Goal: Navigation & Orientation: Go to known website

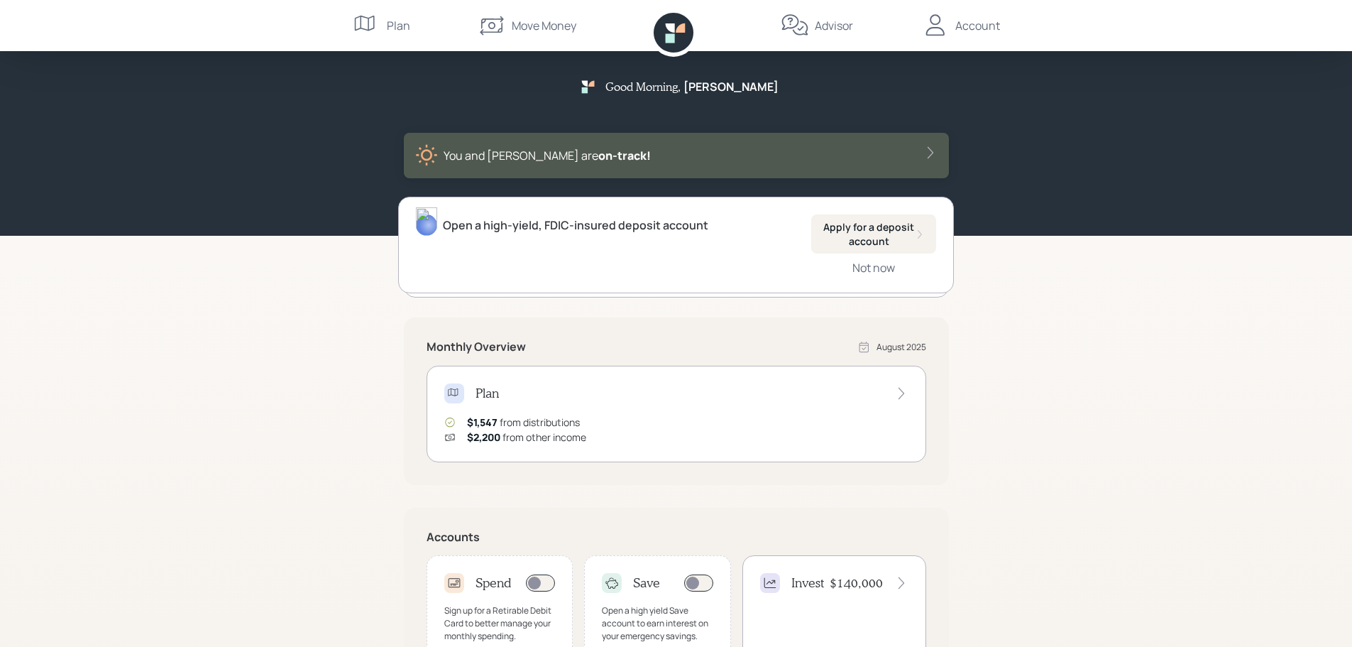
click at [843, 25] on div "Advisor" at bounding box center [834, 25] width 38 height 17
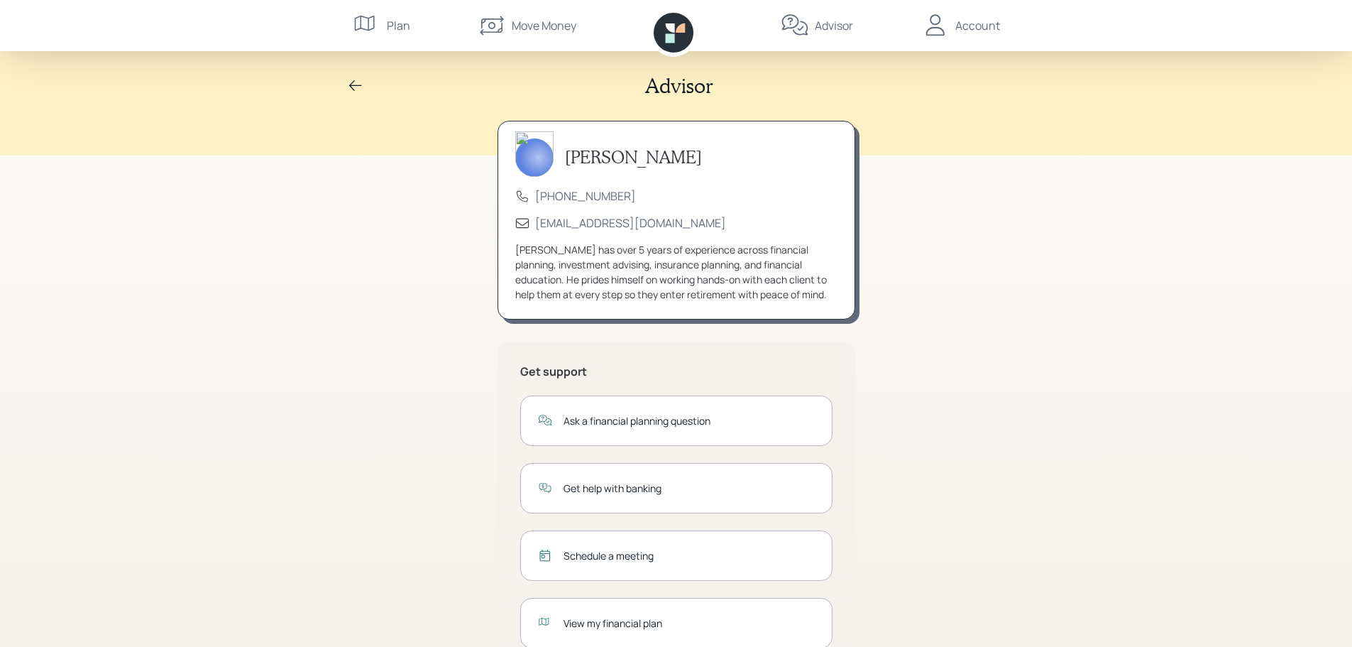
click at [993, 33] on div "Account" at bounding box center [977, 25] width 45 height 17
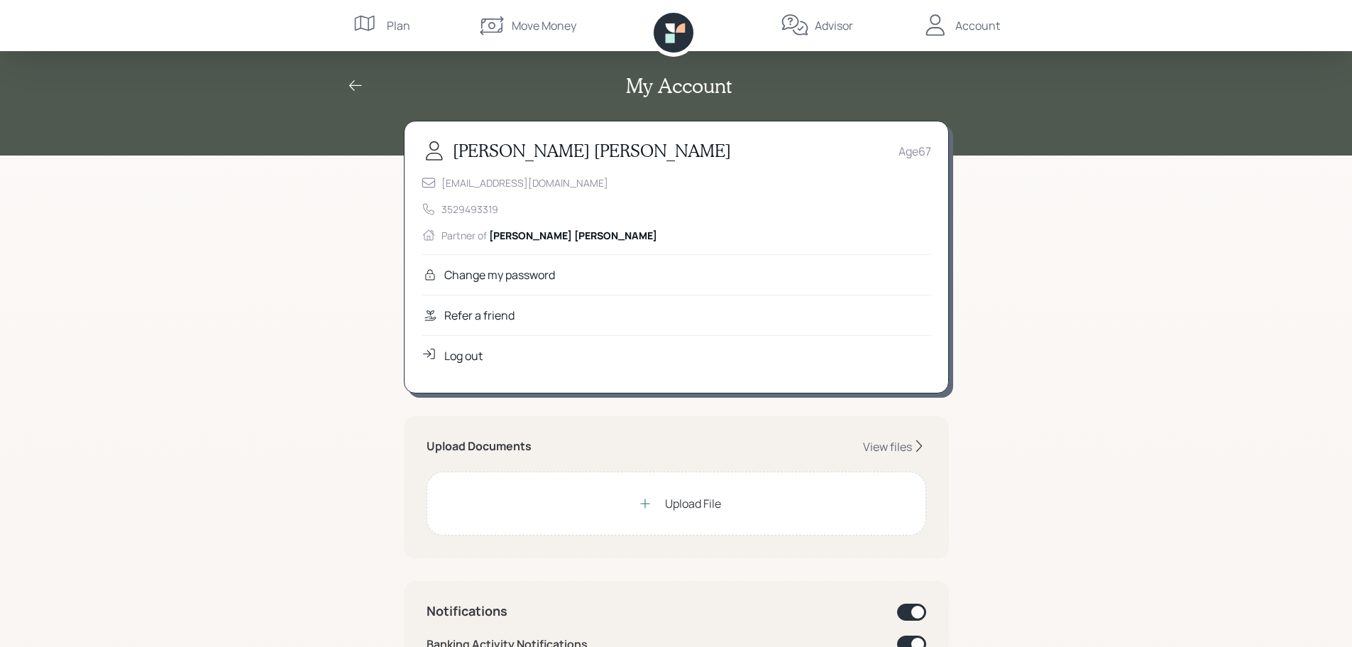
click at [354, 91] on icon at bounding box center [355, 85] width 17 height 17
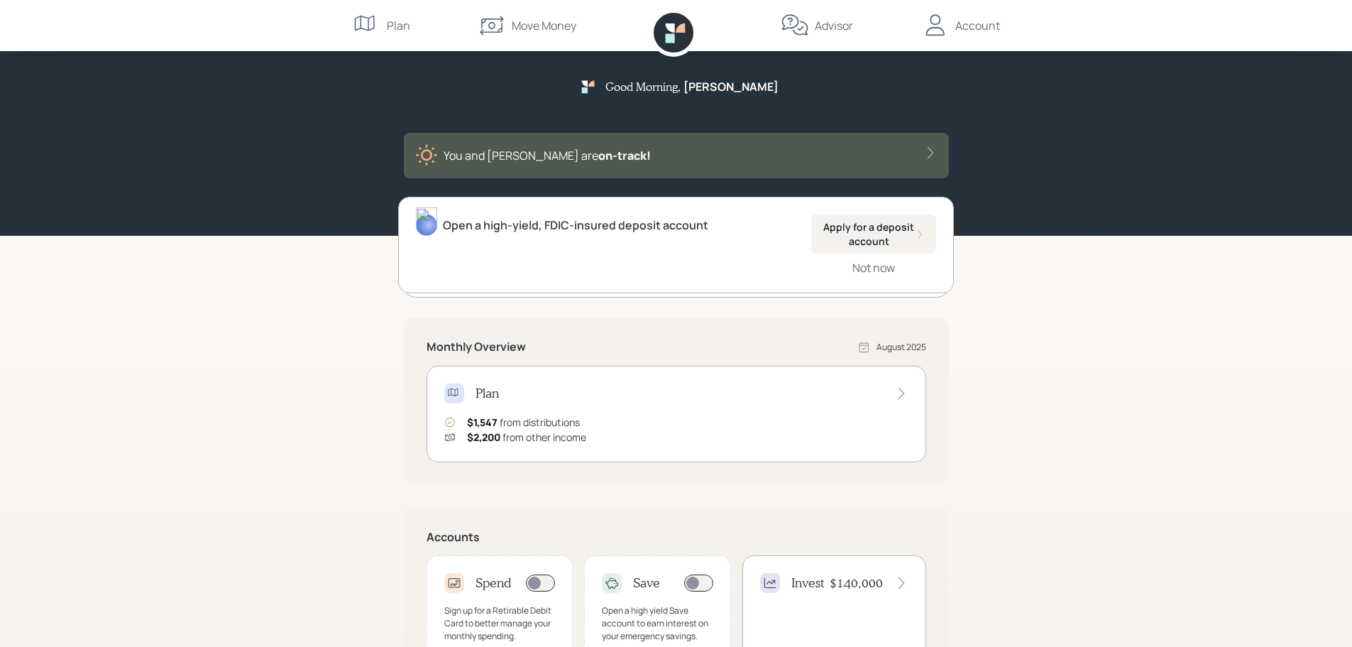
click at [899, 148] on div "You and [PERSON_NAME] are on‑track!" at bounding box center [676, 155] width 522 height 23
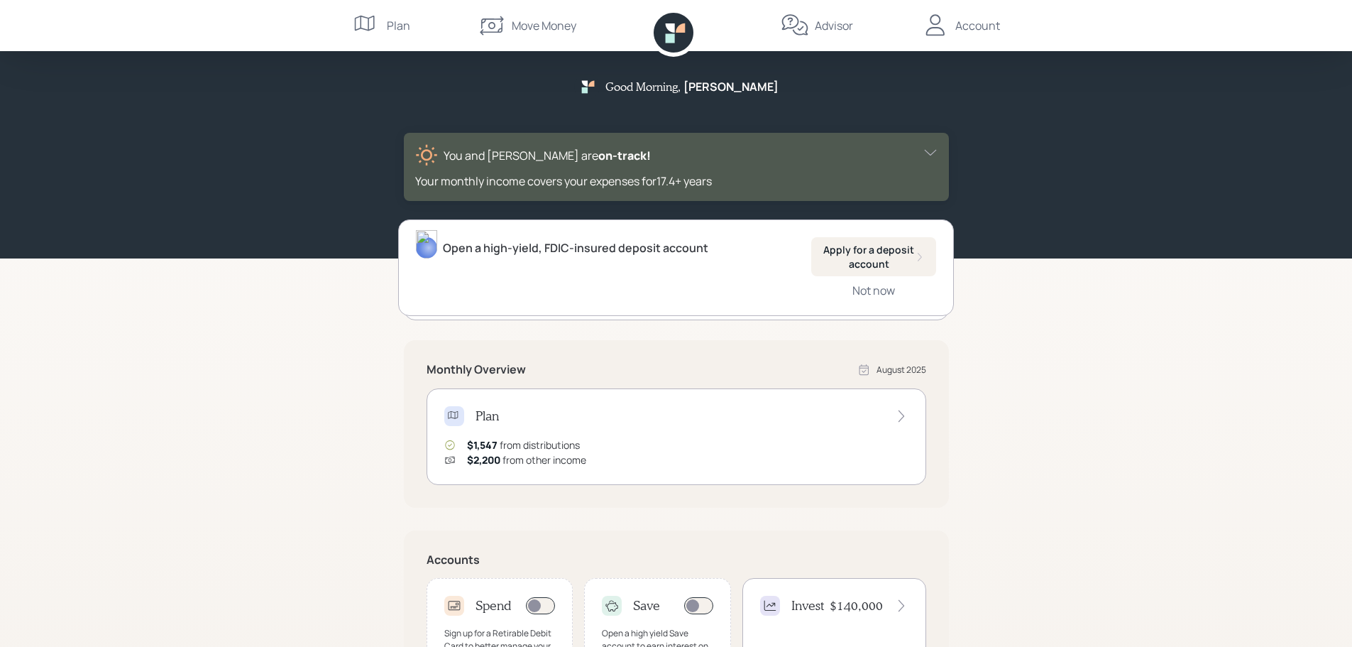
click at [933, 148] on icon at bounding box center [930, 153] width 14 height 14
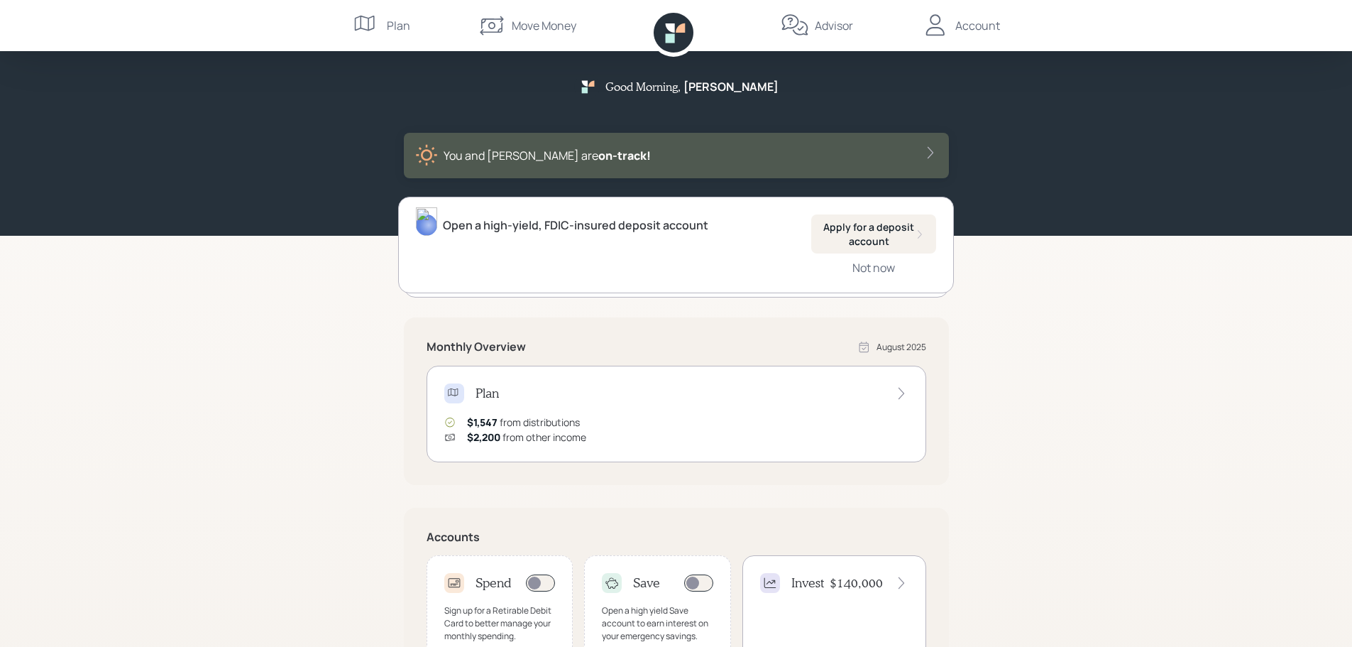
click at [933, 148] on icon at bounding box center [930, 153] width 14 height 14
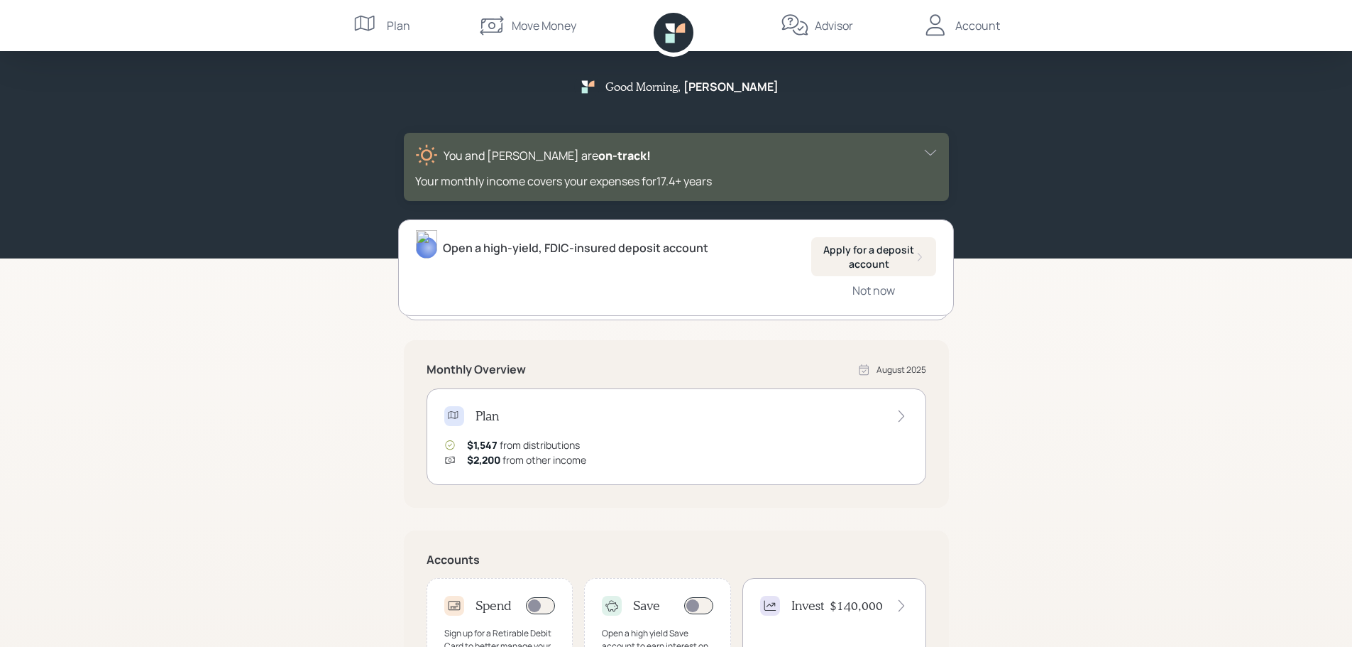
click at [933, 148] on icon at bounding box center [930, 153] width 14 height 14
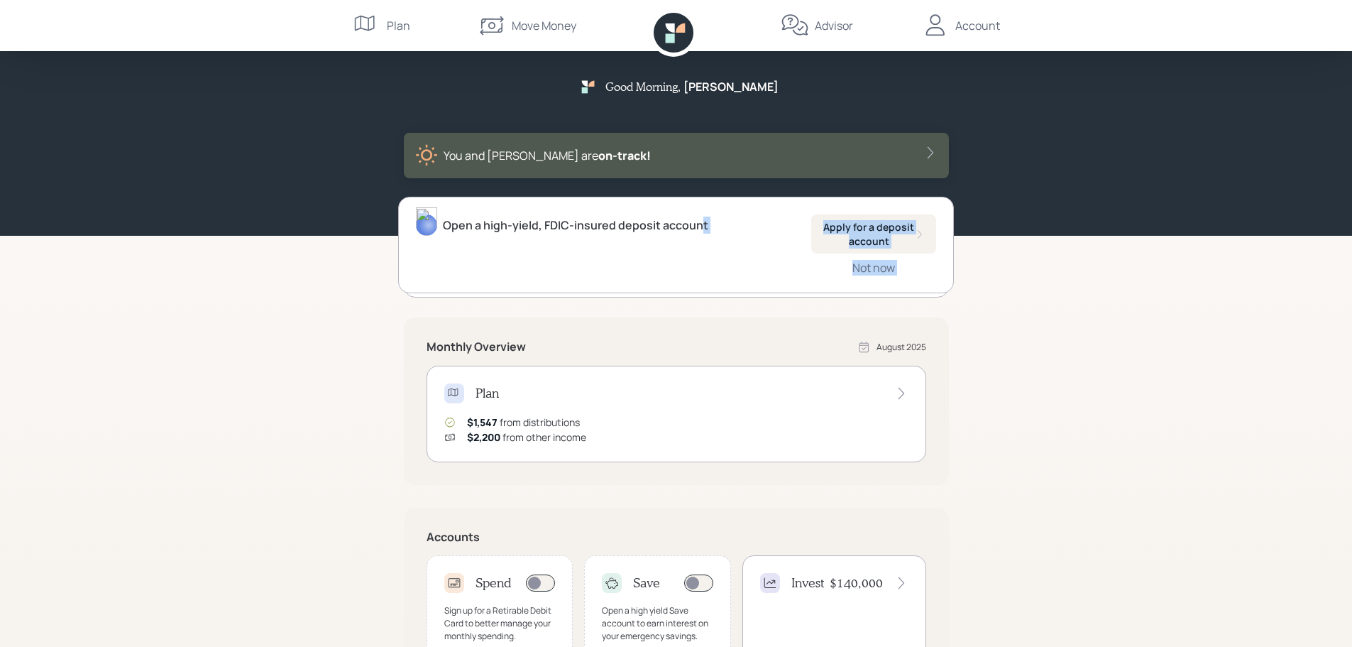
drag, startPoint x: 696, startPoint y: 275, endPoint x: 693, endPoint y: 305, distance: 30.0
click at [693, 305] on div "Open a high-yield, FDIC-insured deposit account Apply for a deposit account Not…" at bounding box center [676, 540] width 545 height 679
click at [687, 294] on div "Sign up for free fraud protection Register for Carefull Not now" at bounding box center [676, 249] width 545 height 97
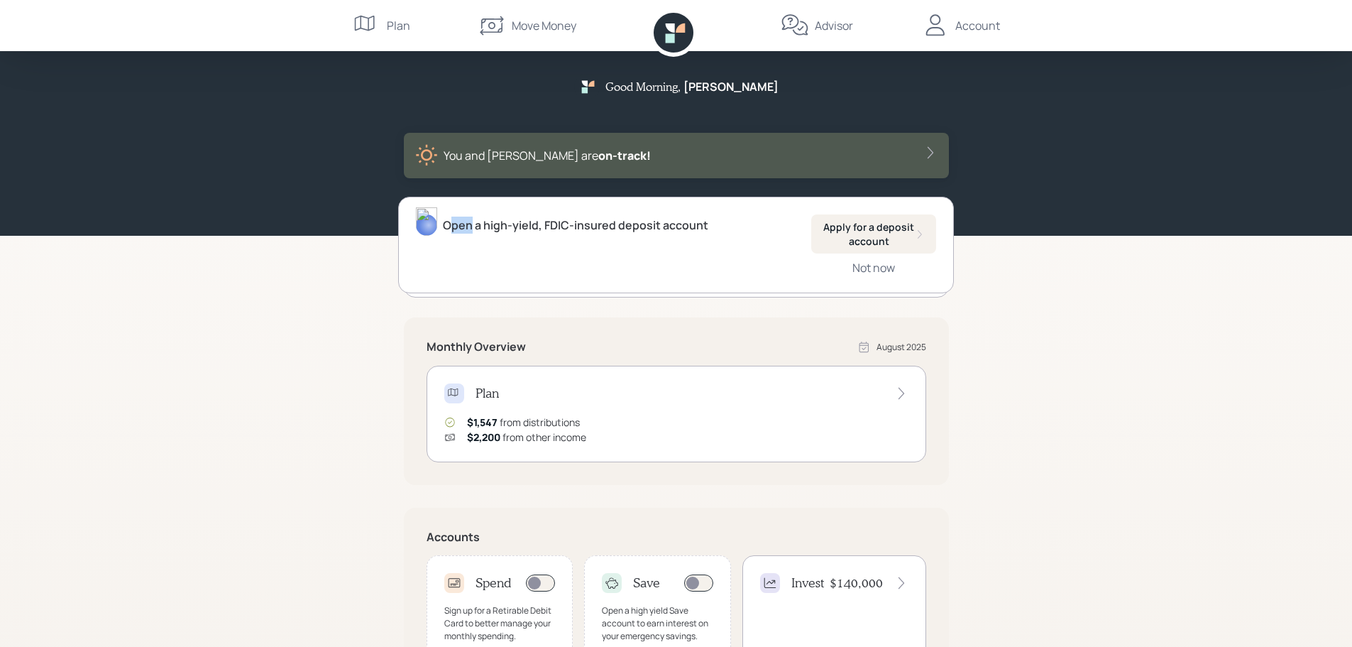
drag, startPoint x: 449, startPoint y: 236, endPoint x: 470, endPoint y: 279, distance: 47.6
click at [470, 279] on div "Open a high-yield, FDIC-insured deposit account Apply for a deposit account Not…" at bounding box center [676, 245] width 556 height 97
click at [488, 271] on div "Open a high-yield, FDIC-insured deposit account Apply for a deposit account Not…" at bounding box center [676, 245] width 556 height 97
click at [684, 38] on icon at bounding box center [674, 33] width 40 height 40
click at [682, 32] on icon at bounding box center [680, 27] width 9 height 9
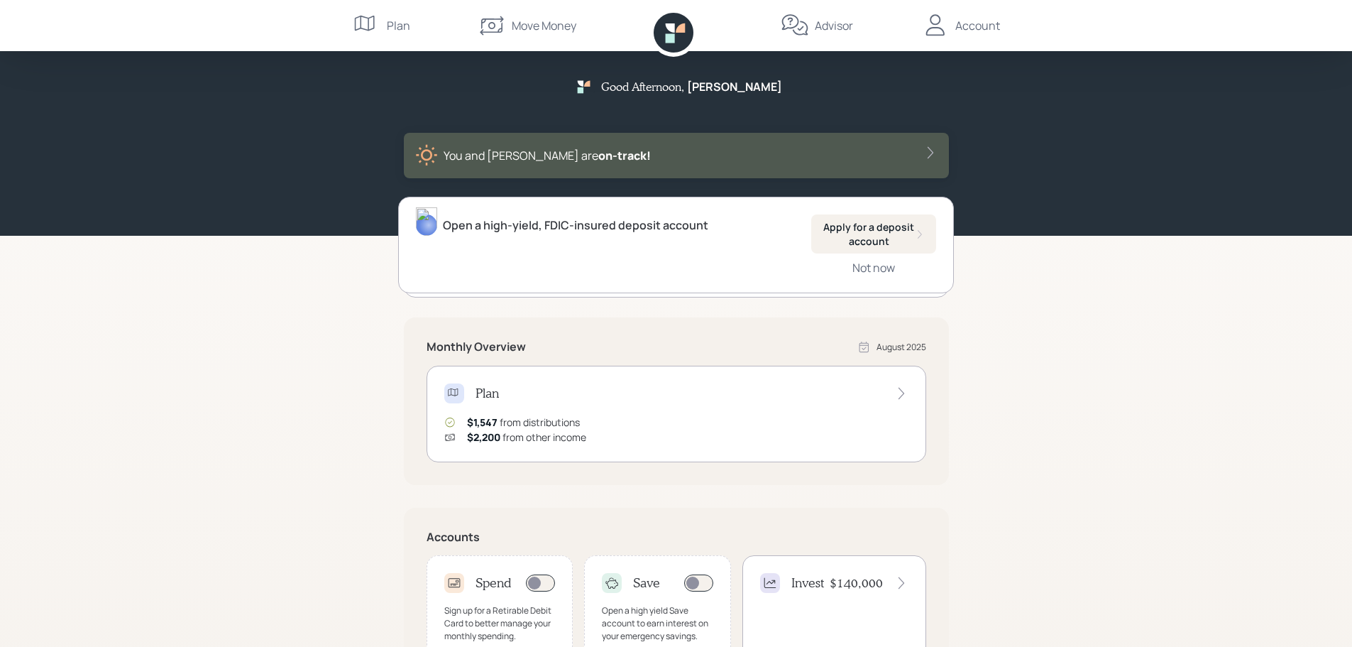
click at [672, 33] on icon at bounding box center [674, 33] width 40 height 40
click at [684, 31] on icon at bounding box center [680, 27] width 9 height 9
click at [992, 23] on div "Account" at bounding box center [977, 25] width 45 height 17
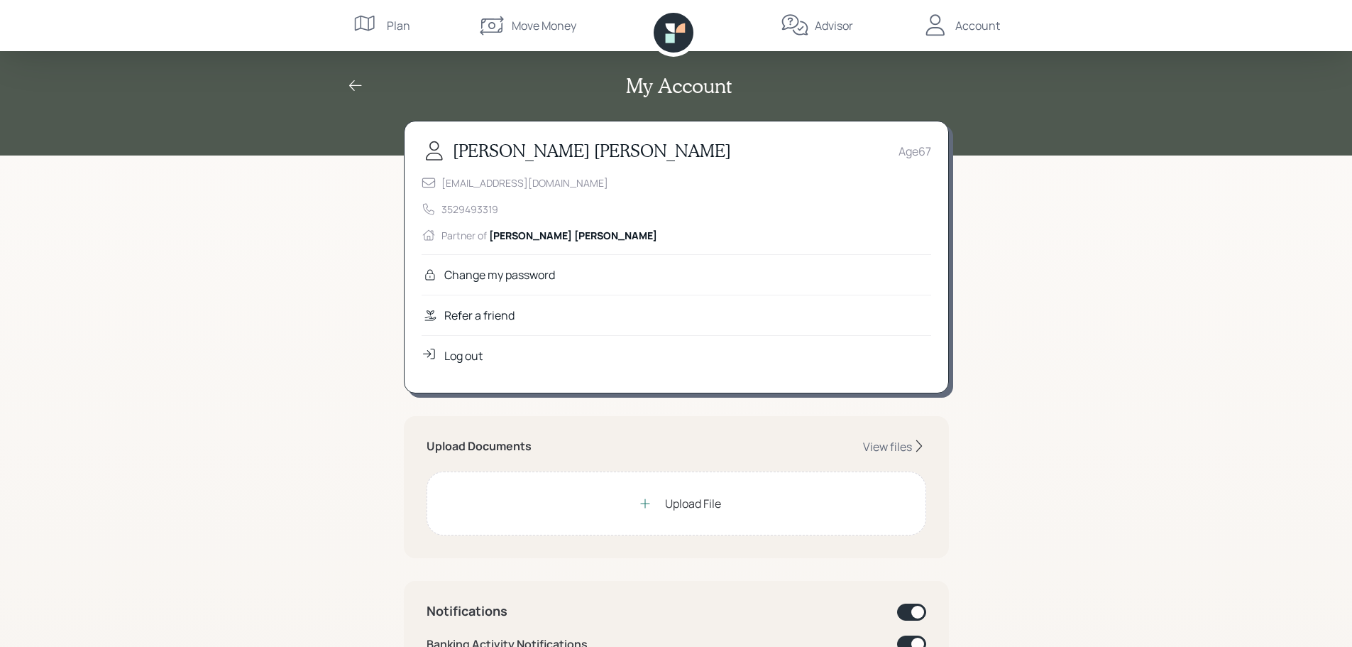
click at [1070, 146] on div "My Account" at bounding box center [676, 77] width 1352 height 155
click at [353, 91] on icon at bounding box center [355, 85] width 17 height 17
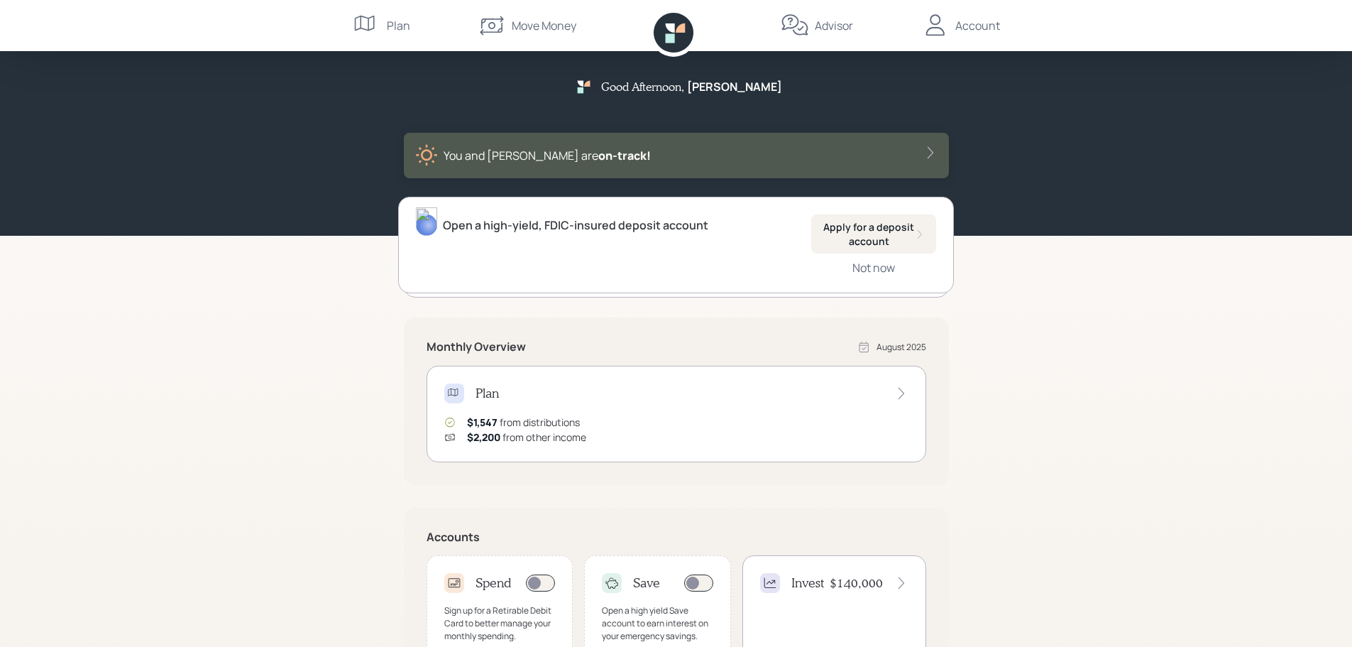
click at [678, 35] on icon at bounding box center [674, 33] width 40 height 40
click at [532, 27] on div "Move Money" at bounding box center [544, 25] width 65 height 17
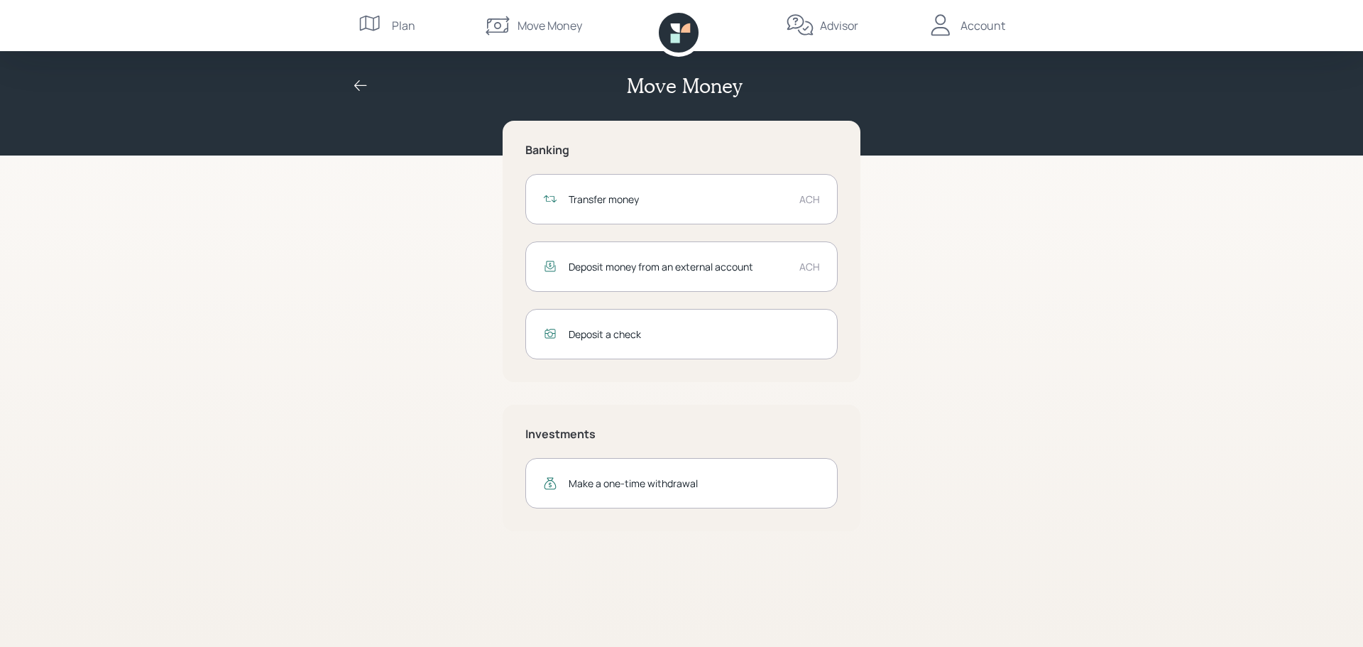
click at [392, 28] on div "Plan" at bounding box center [403, 25] width 23 height 17
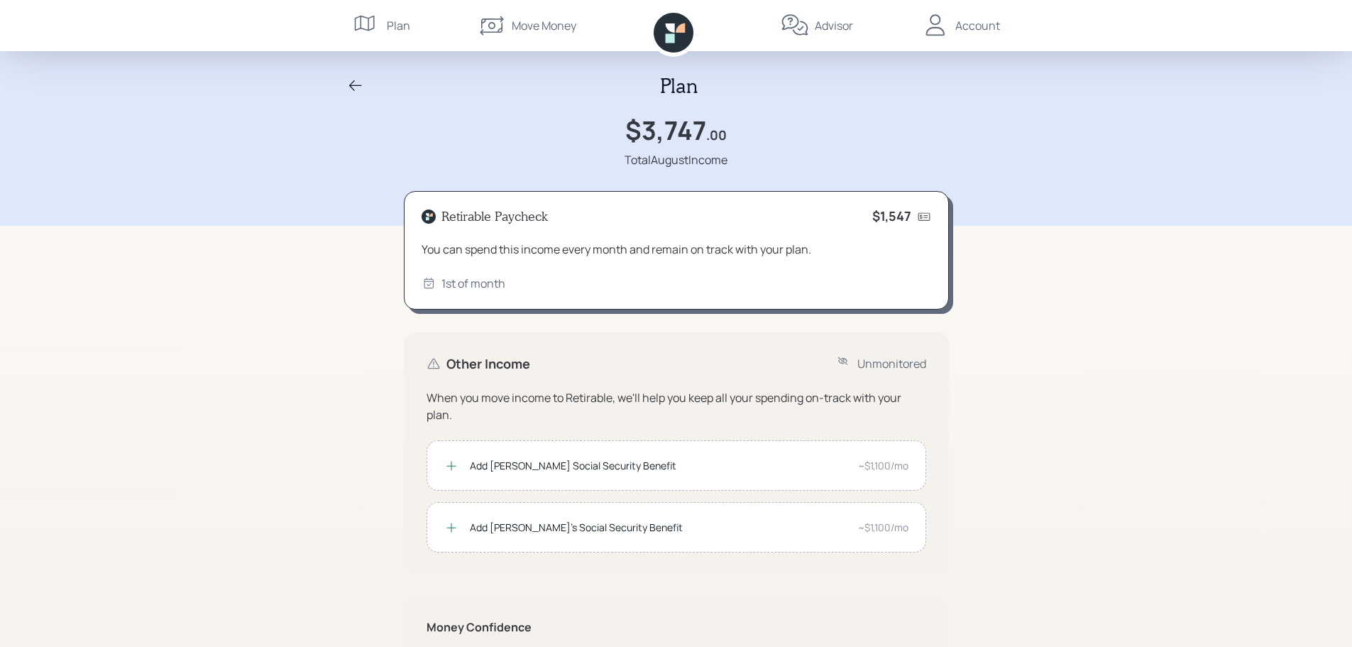
click at [689, 34] on icon at bounding box center [674, 33] width 40 height 40
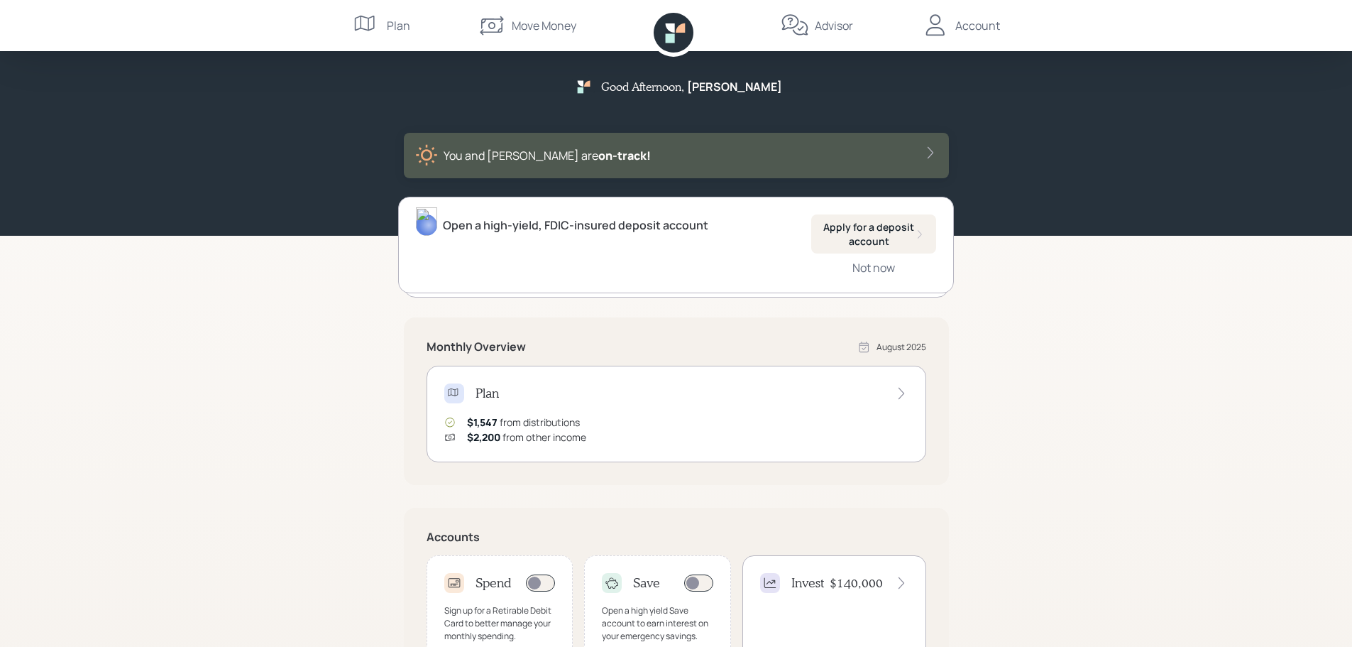
click at [662, 33] on icon at bounding box center [674, 33] width 40 height 40
click at [906, 152] on div "You and [PERSON_NAME] are on‑track!" at bounding box center [676, 155] width 522 height 23
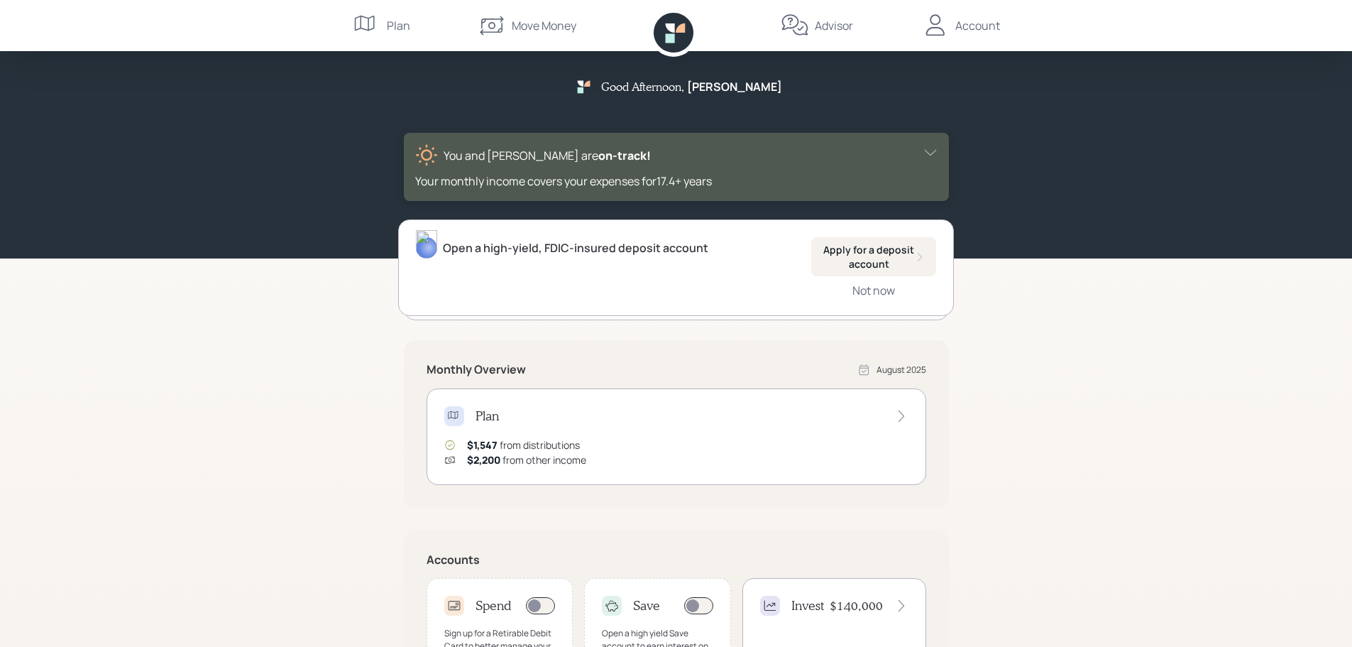
click at [897, 421] on icon at bounding box center [901, 416] width 14 height 14
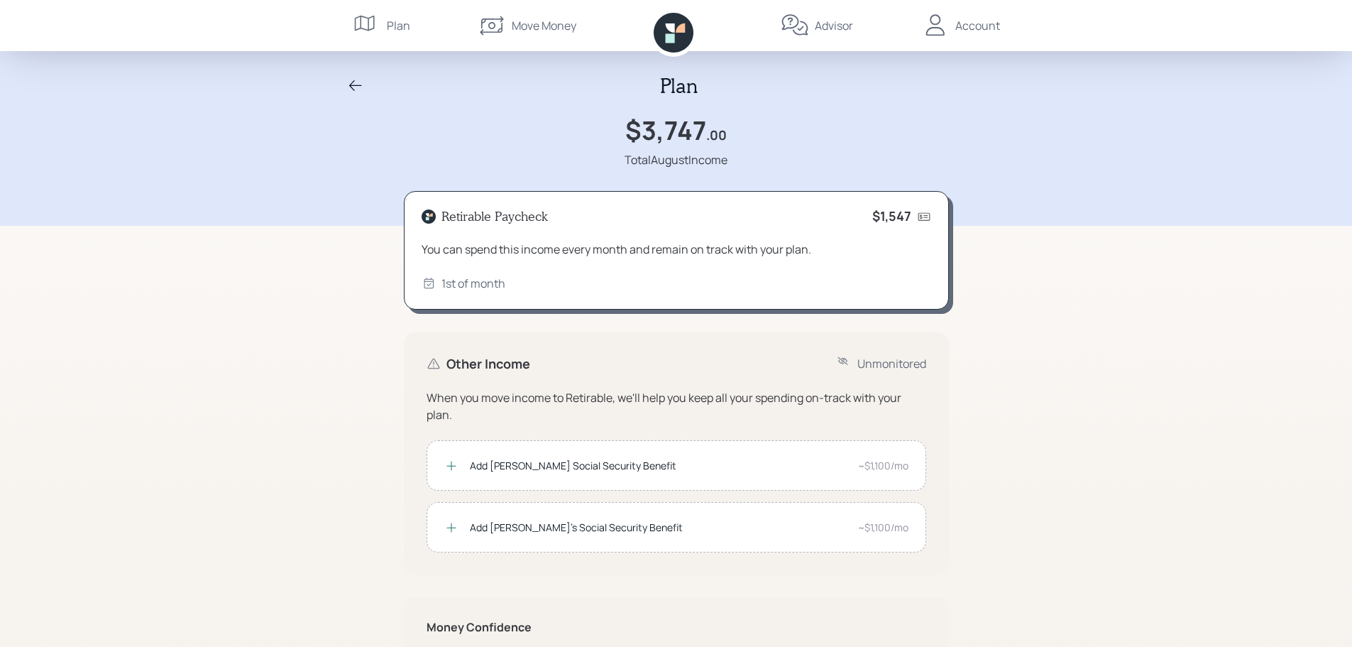
click at [353, 84] on icon at bounding box center [355, 85] width 17 height 17
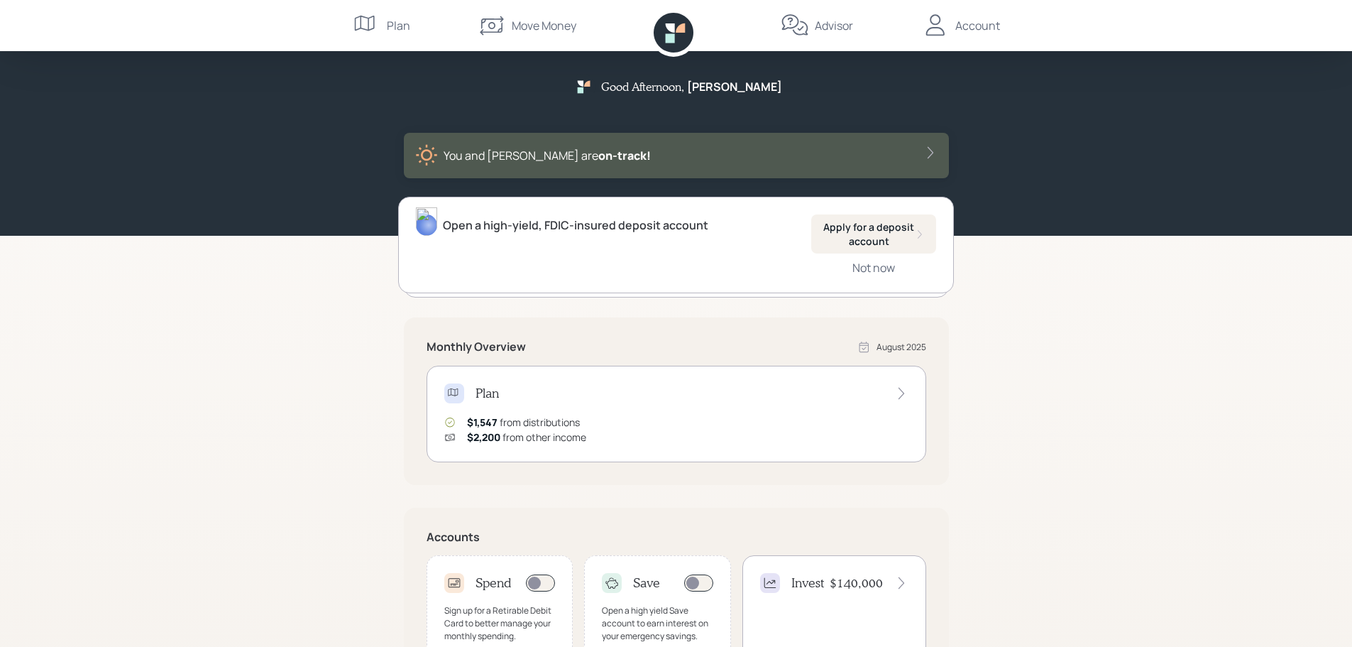
click at [991, 33] on div "Account" at bounding box center [977, 25] width 45 height 17
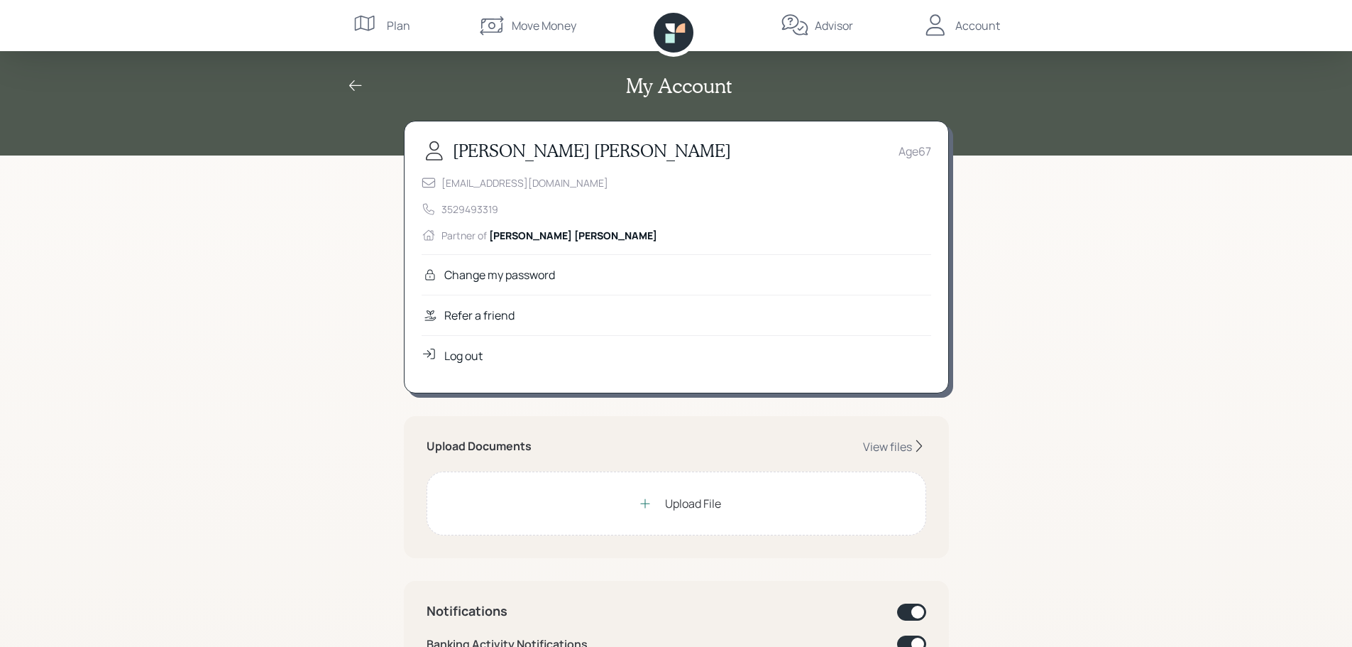
click at [471, 355] on div "Log out" at bounding box center [463, 355] width 38 height 17
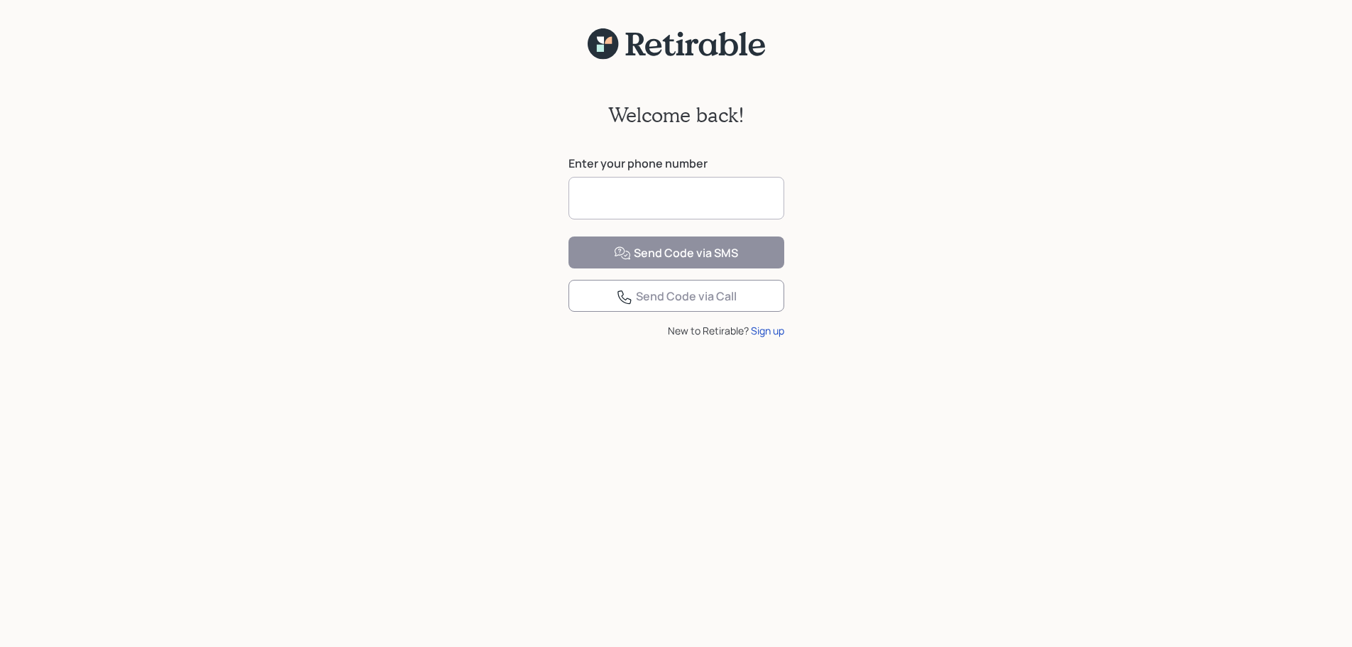
click at [730, 184] on input at bounding box center [677, 198] width 216 height 43
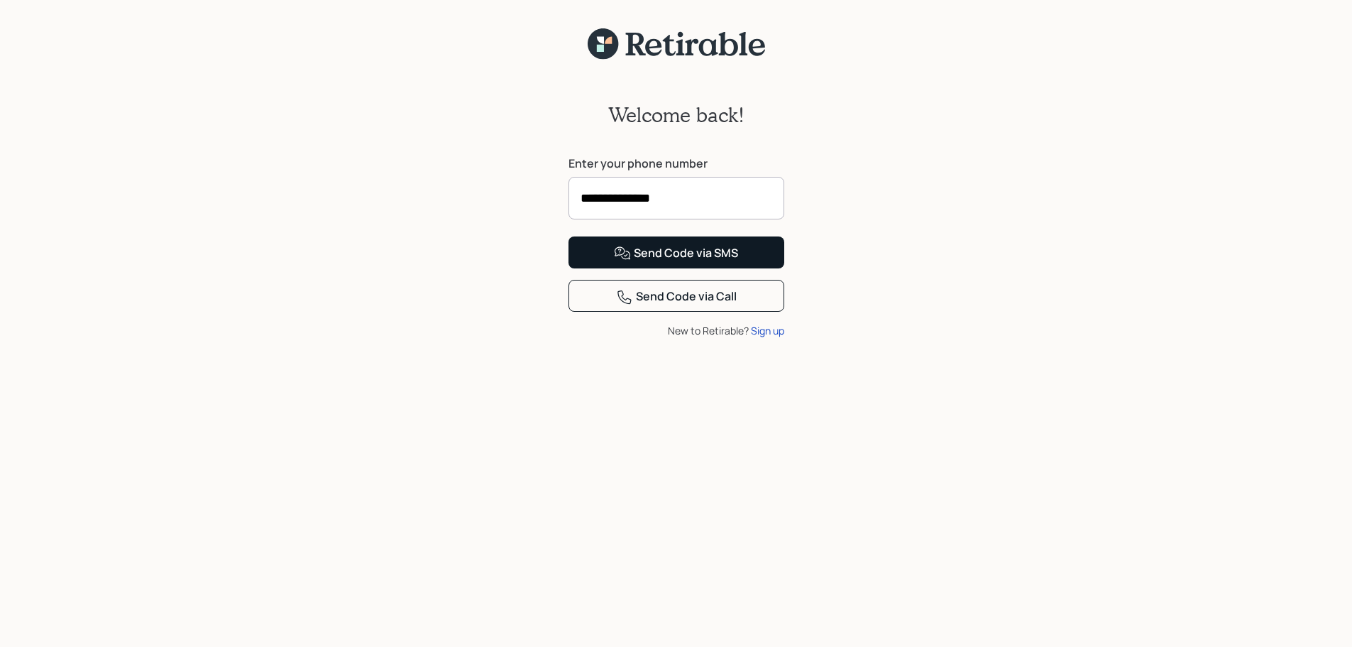
type input "**********"
click at [693, 262] on div "Send Code via SMS" at bounding box center [676, 253] width 124 height 17
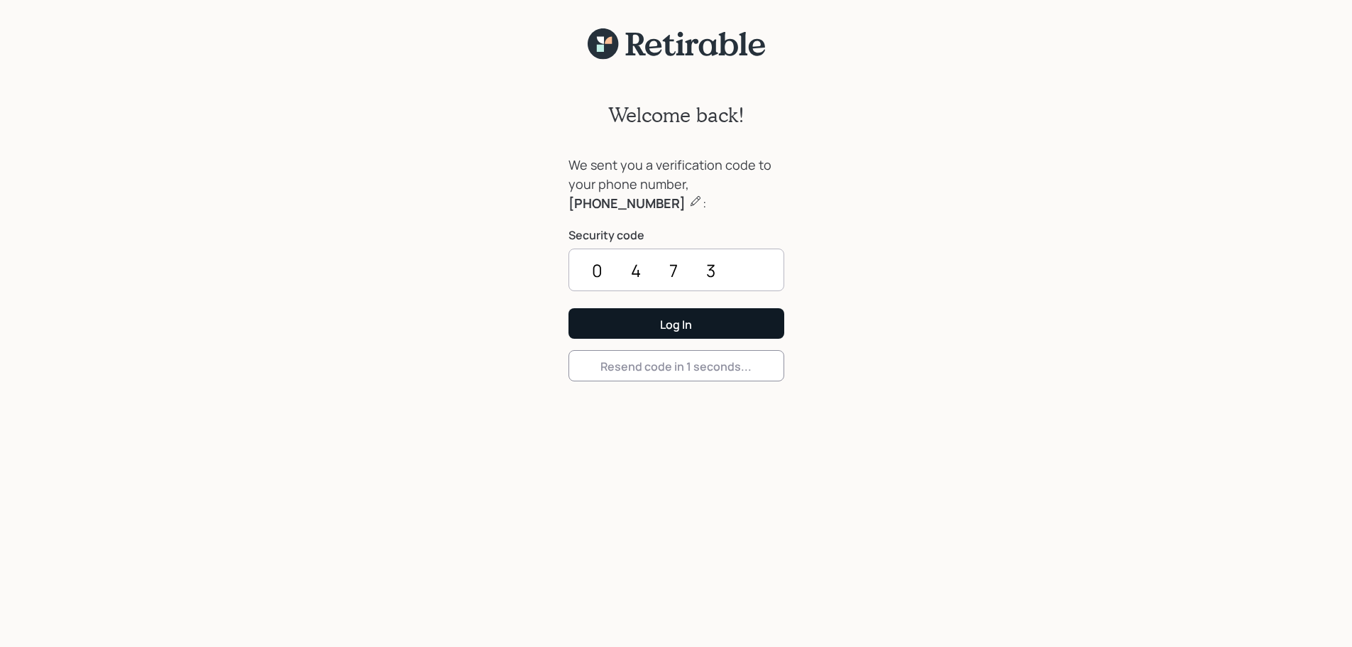
type input "0473"
click at [689, 320] on div "Log In" at bounding box center [676, 325] width 32 height 16
